Goal: Information Seeking & Learning: Learn about a topic

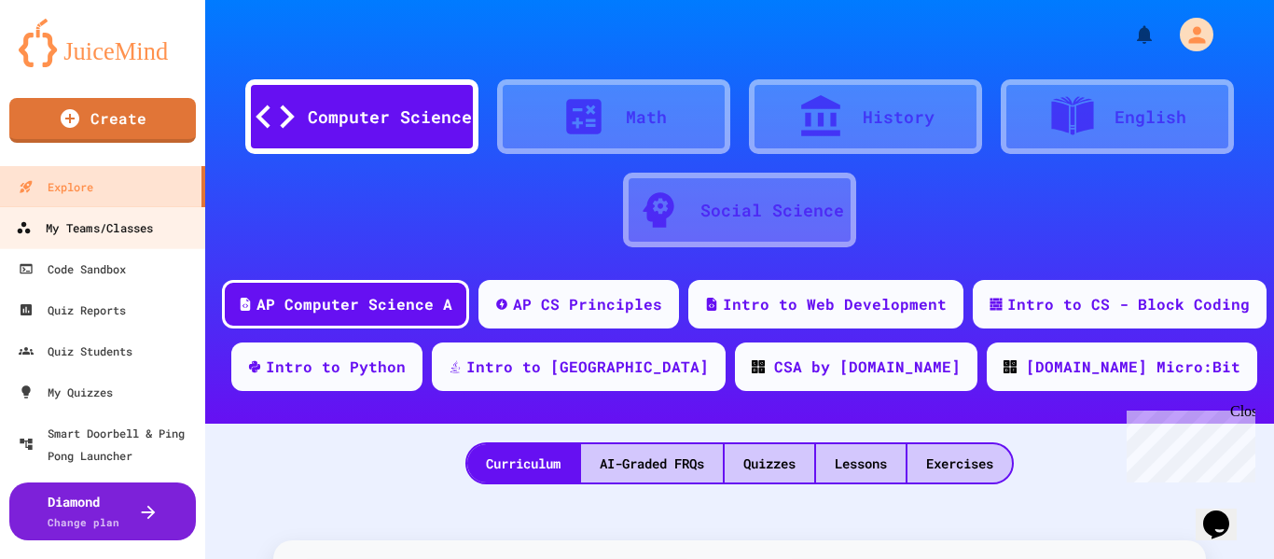
click at [141, 232] on div "My Teams/Classes" at bounding box center [84, 227] width 137 height 23
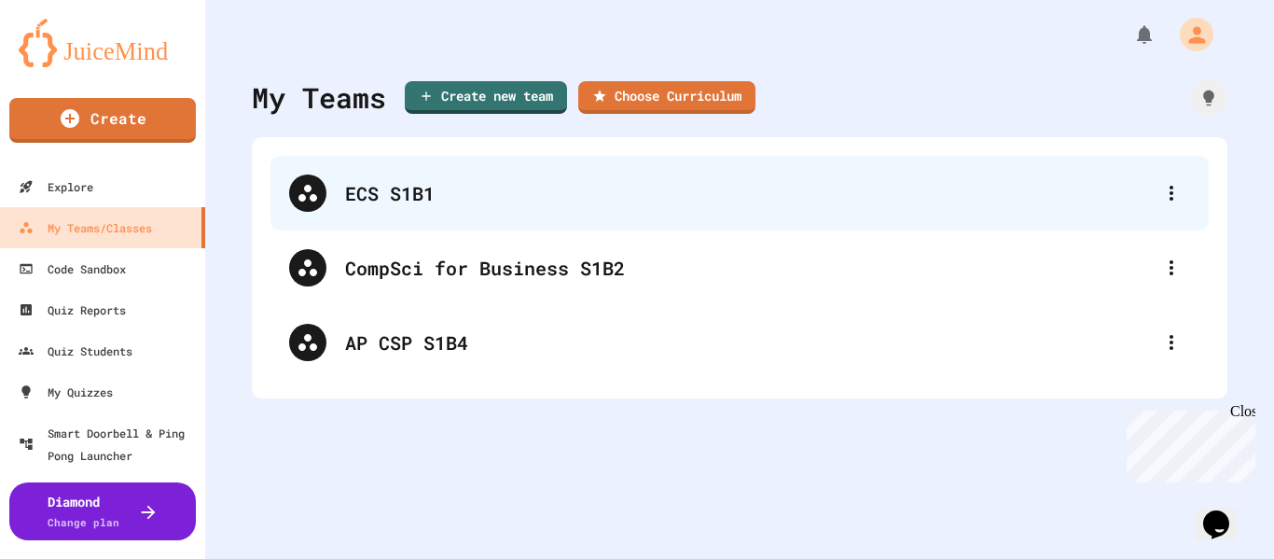
click at [445, 190] on div "ECS S1B1" at bounding box center [748, 193] width 807 height 28
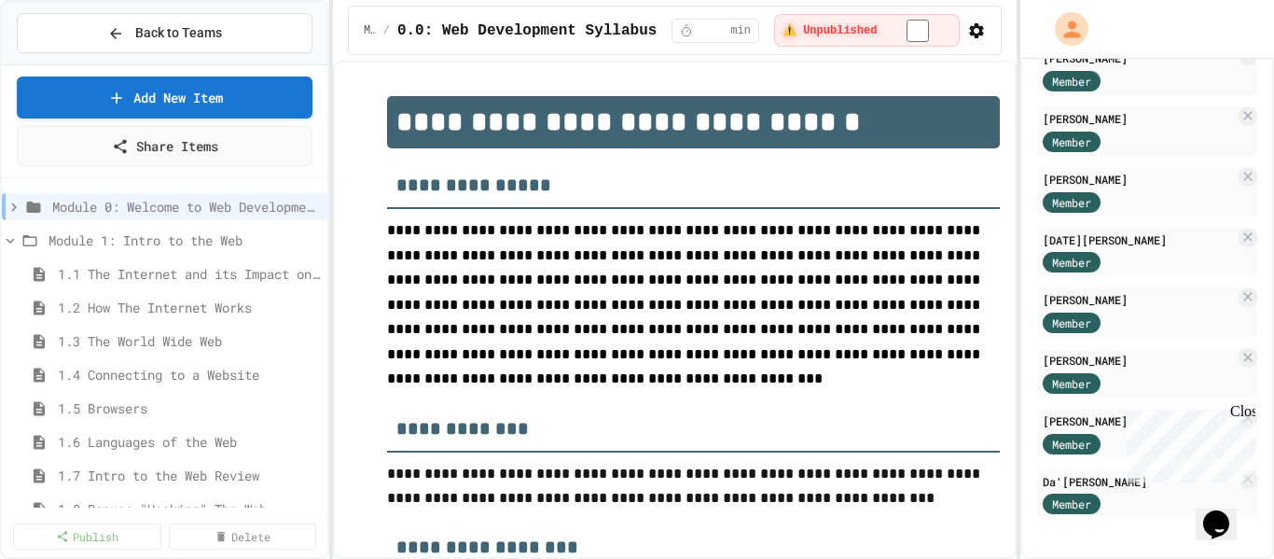
scroll to position [381, 0]
click at [1245, 413] on div "Close" at bounding box center [1241, 414] width 23 height 23
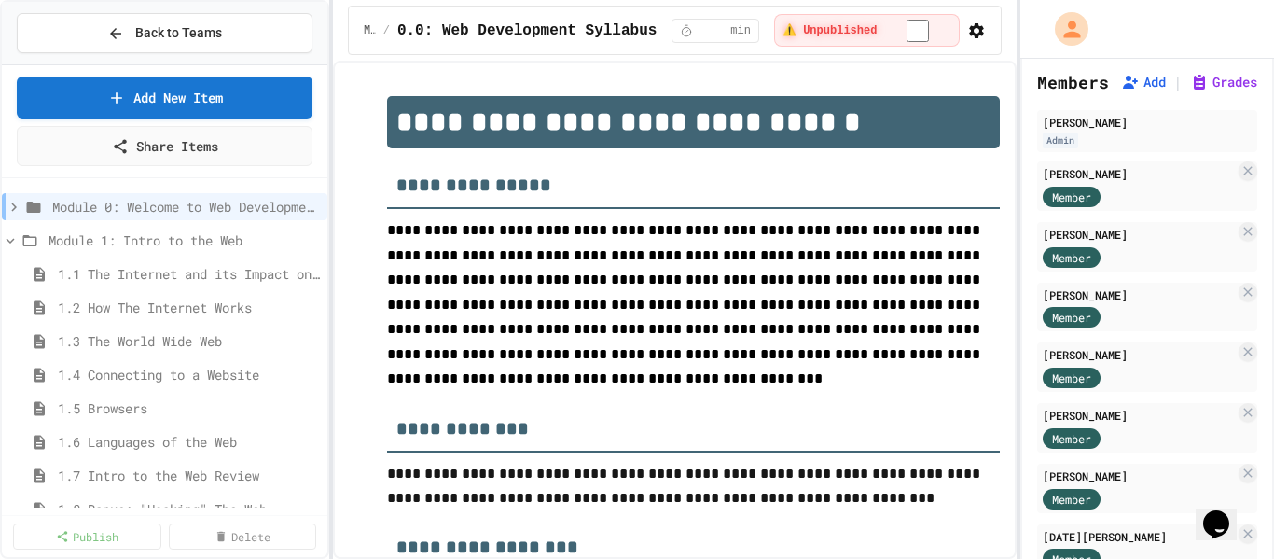
scroll to position [10, 0]
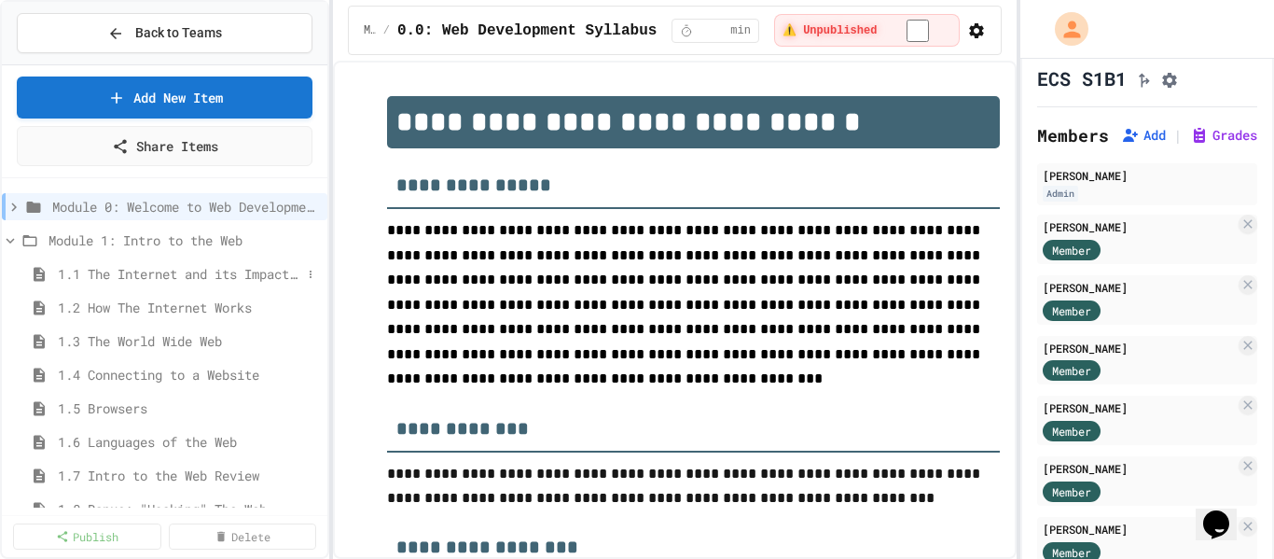
click at [142, 268] on span "1.1 The Internet and its Impact on Society" at bounding box center [179, 274] width 243 height 20
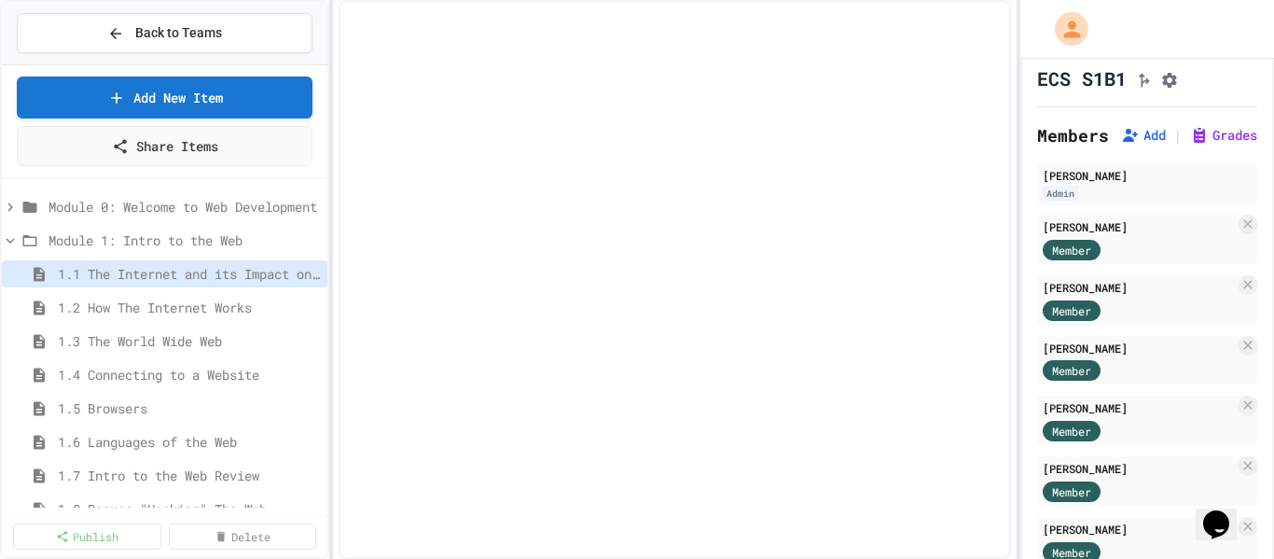
select select "***"
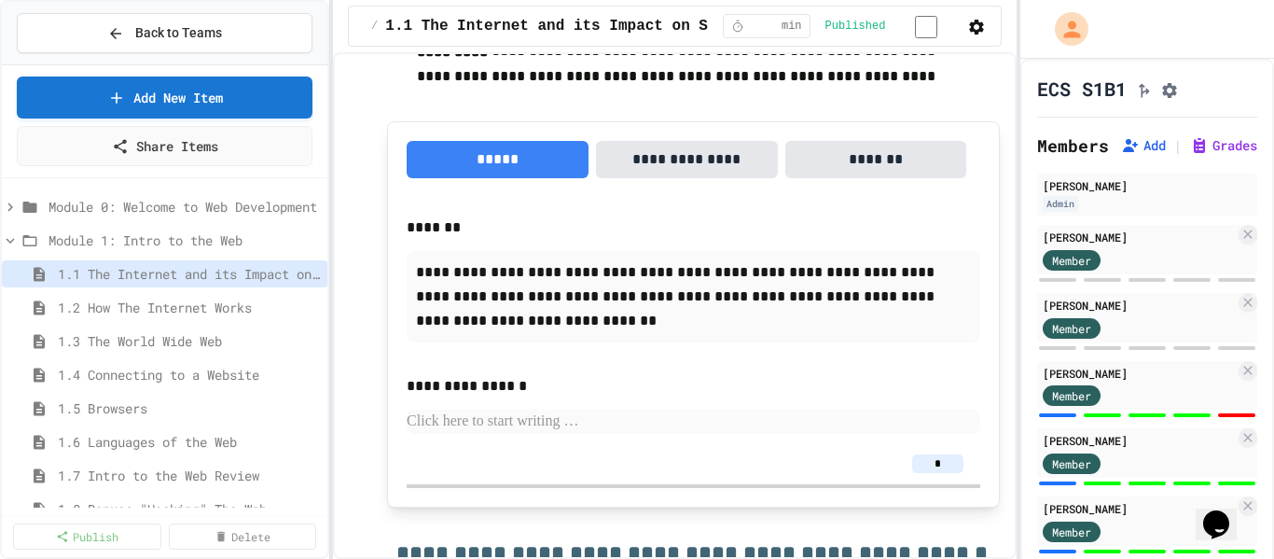
scroll to position [1944, 0]
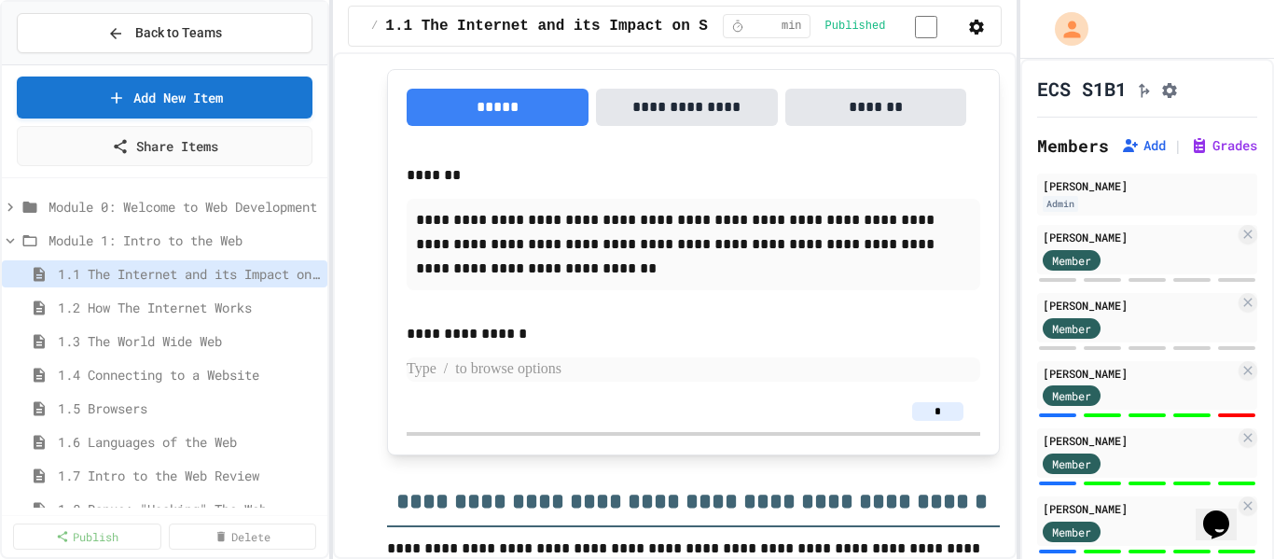
click at [469, 377] on p at bounding box center [693, 369] width 573 height 24
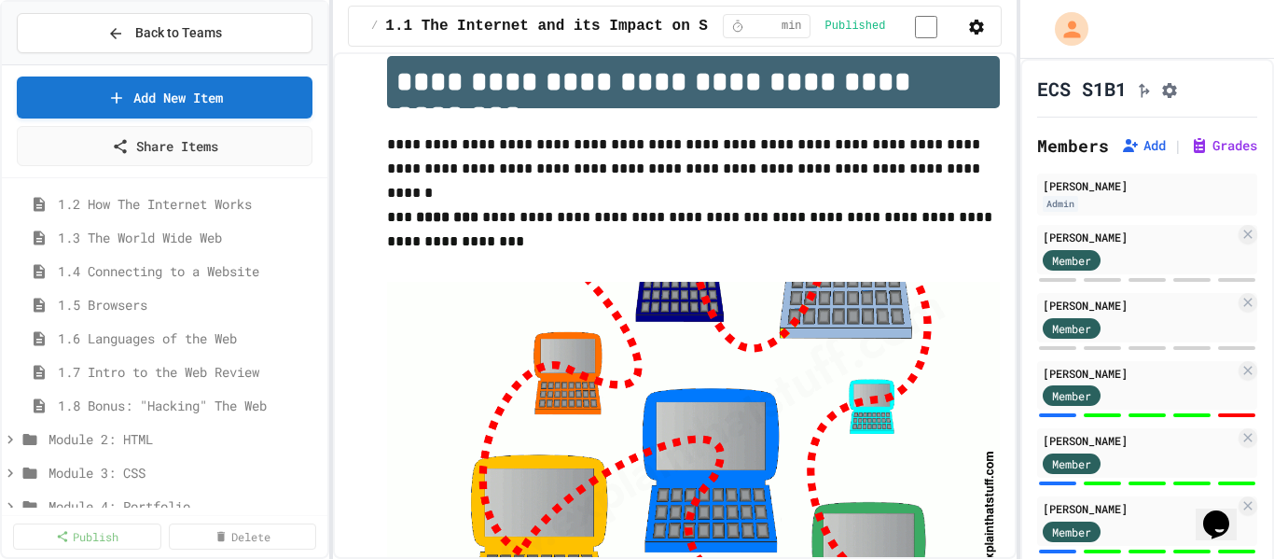
scroll to position [0, 0]
